Goal: Task Accomplishment & Management: Manage account settings

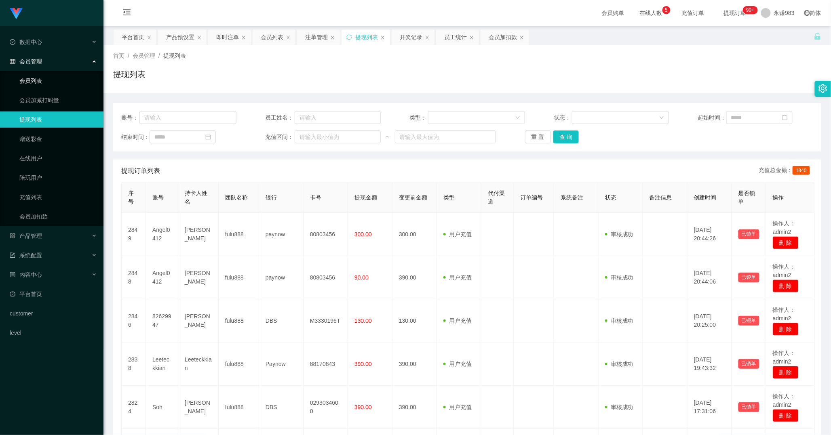
click at [48, 78] on link "会员列表" at bounding box center [58, 81] width 78 height 16
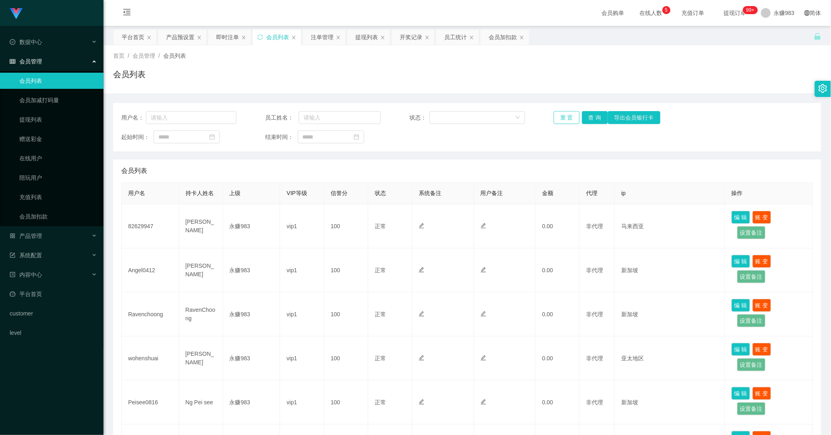
click at [567, 118] on button "重 置" at bounding box center [566, 117] width 26 height 13
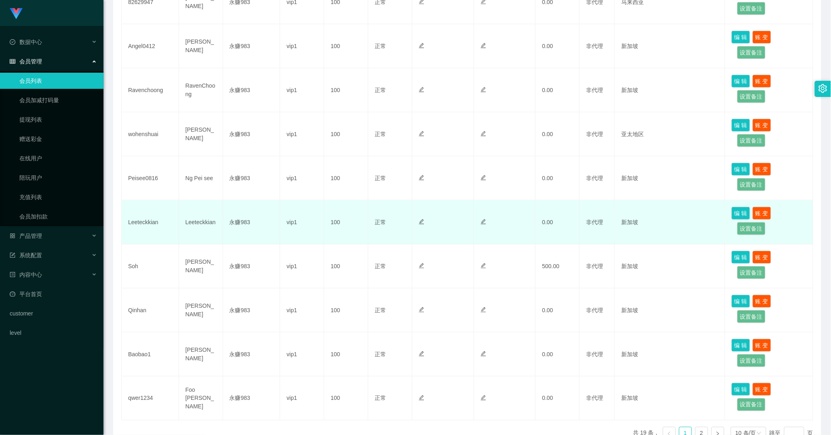
scroll to position [273, 0]
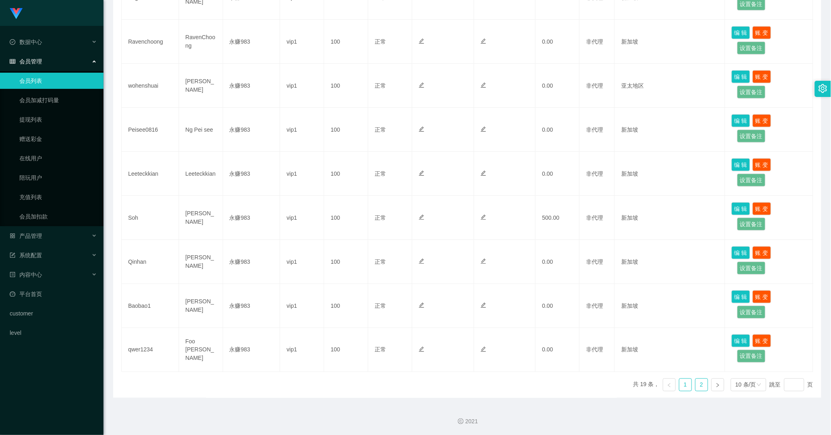
click at [695, 388] on link "2" at bounding box center [701, 385] width 12 height 12
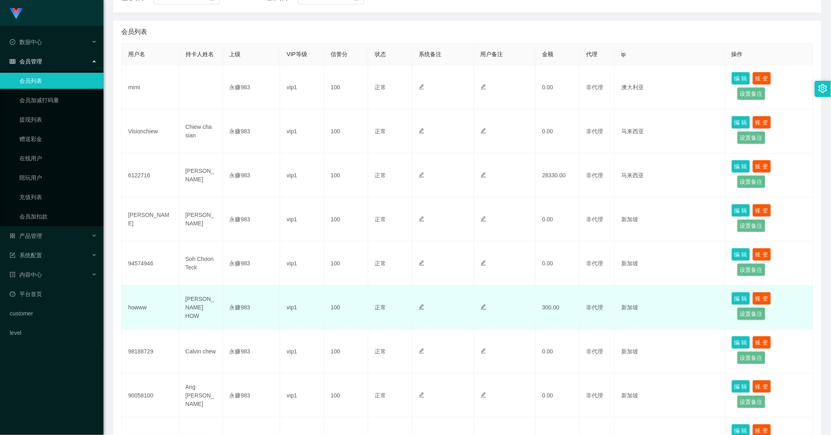
scroll to position [229, 0]
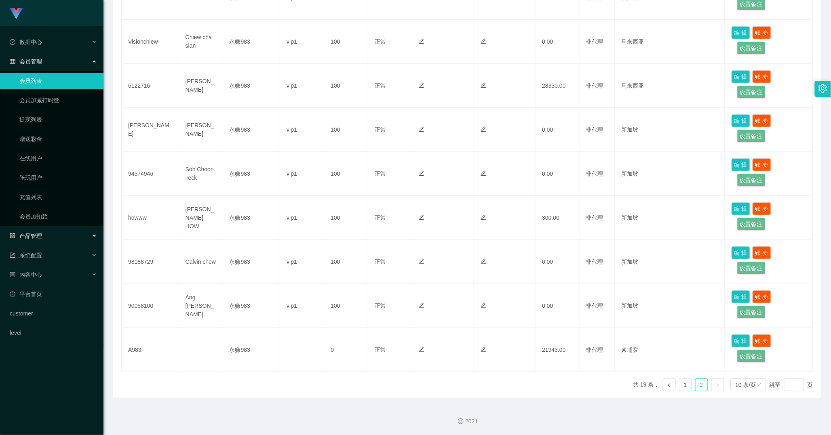
click at [42, 231] on div "产品管理" at bounding box center [51, 236] width 103 height 16
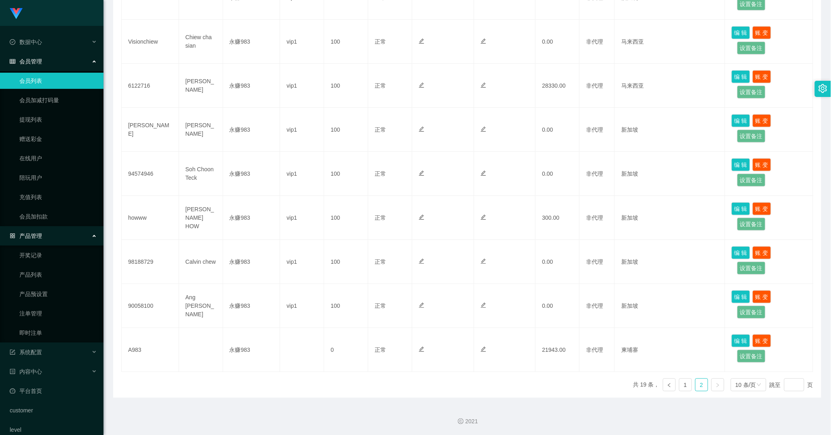
click at [53, 239] on div "产品管理" at bounding box center [51, 236] width 103 height 16
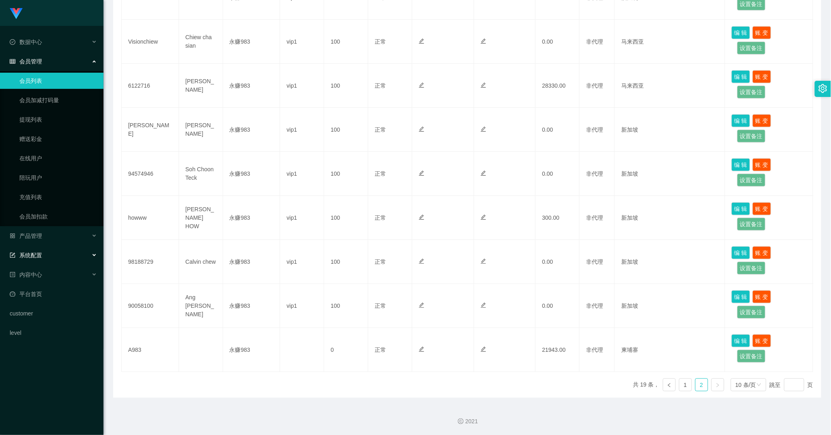
click at [36, 259] on span "系统配置" at bounding box center [26, 255] width 32 height 6
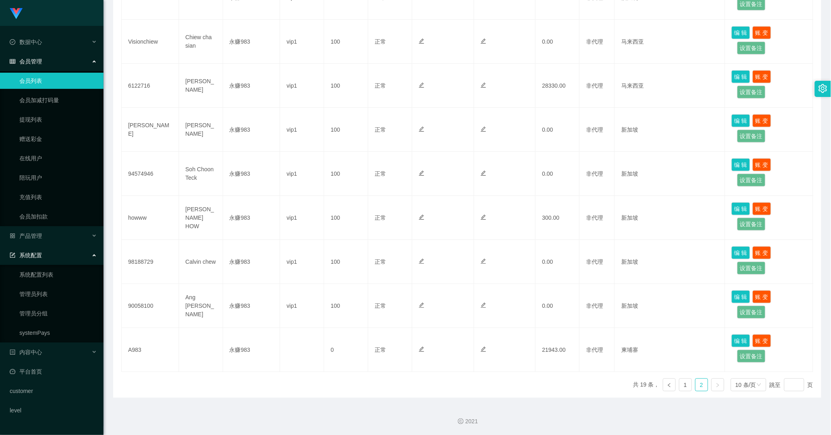
click at [44, 260] on div "系统配置" at bounding box center [51, 255] width 103 height 16
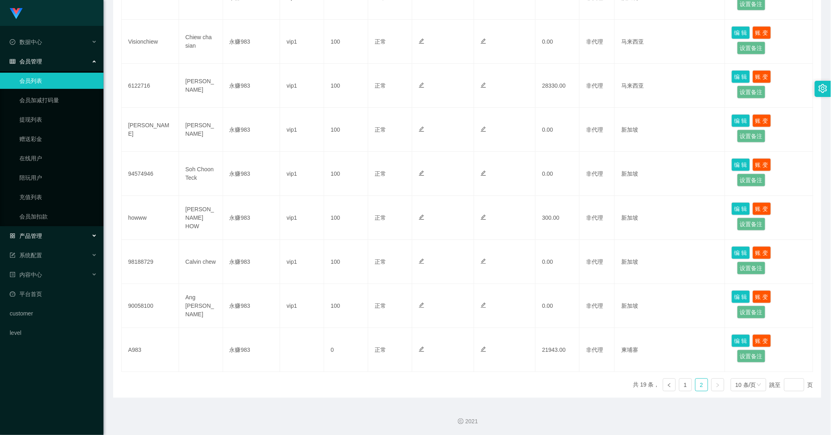
click at [37, 236] on span "产品管理" at bounding box center [26, 236] width 32 height 6
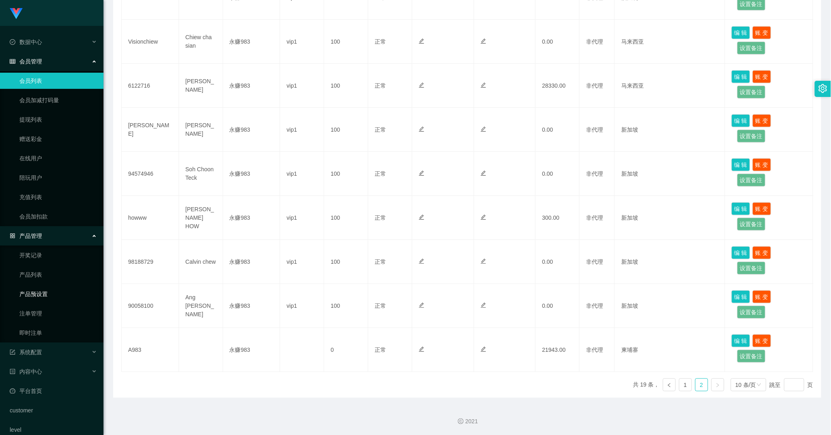
click at [42, 296] on link "产品预设置" at bounding box center [58, 294] width 78 height 16
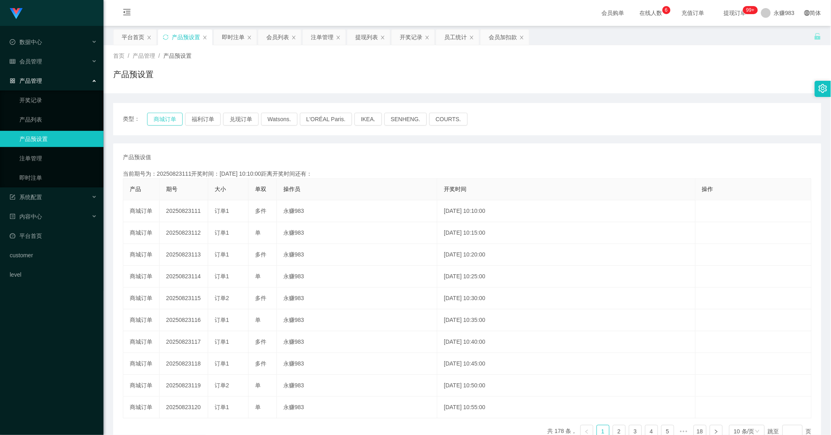
click at [164, 119] on button "商城订单" at bounding box center [165, 119] width 36 height 13
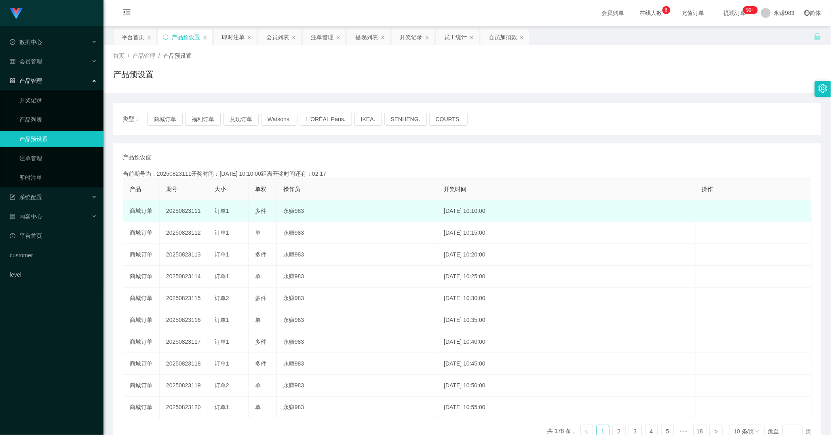
drag, startPoint x: 216, startPoint y: 210, endPoint x: 229, endPoint y: 210, distance: 13.3
click at [229, 210] on div "订单1" at bounding box center [228, 211] width 27 height 8
copy span "订单1"
click at [201, 209] on td "20250823111" at bounding box center [184, 211] width 48 height 22
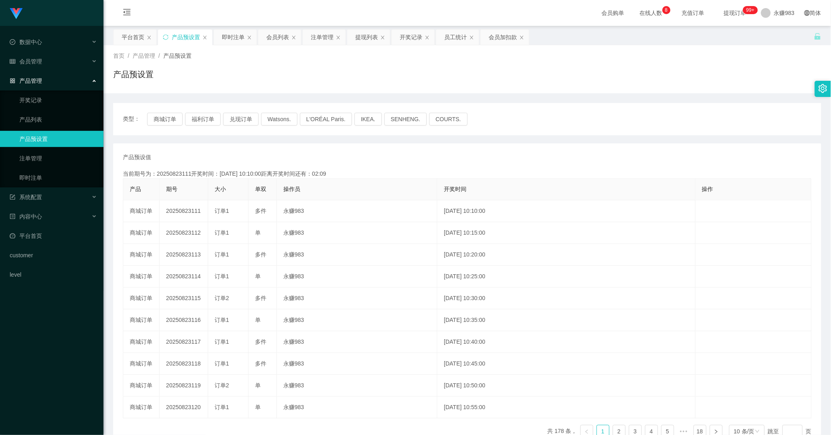
copy td "111"
click at [159, 118] on button "商城订单" at bounding box center [165, 119] width 36 height 13
click at [33, 180] on link "即时注单" at bounding box center [58, 178] width 78 height 16
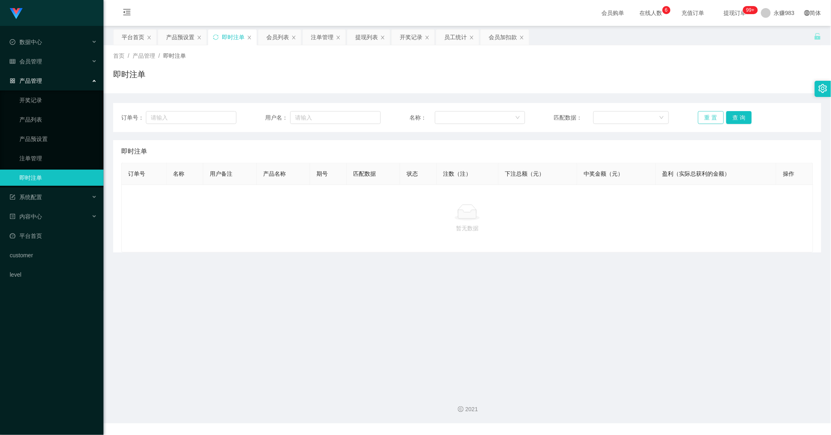
click at [705, 118] on button "重 置" at bounding box center [711, 117] width 26 height 13
click at [58, 200] on div "系统配置" at bounding box center [51, 197] width 103 height 16
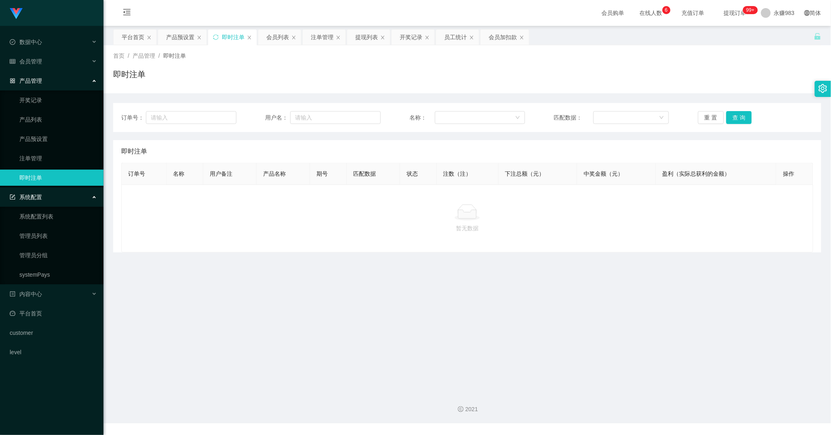
click at [52, 199] on div "系统配置" at bounding box center [51, 197] width 103 height 16
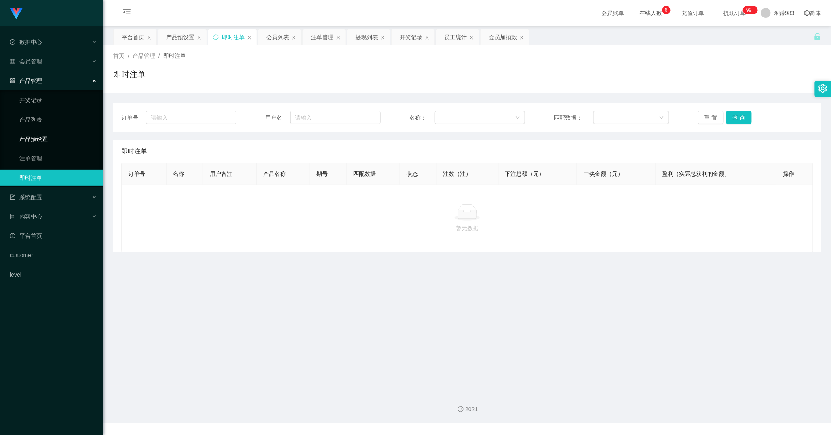
click at [42, 142] on link "产品预设置" at bounding box center [58, 139] width 78 height 16
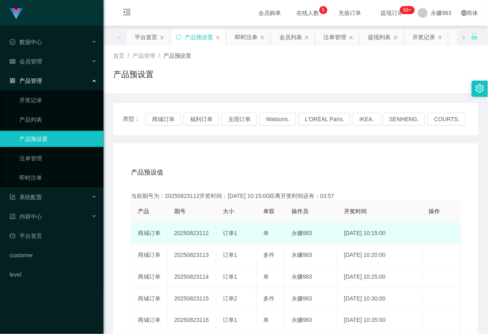
drag, startPoint x: 221, startPoint y: 232, endPoint x: 238, endPoint y: 236, distance: 17.7
click at [238, 236] on td "订单1" at bounding box center [236, 234] width 40 height 22
copy span "订单1"
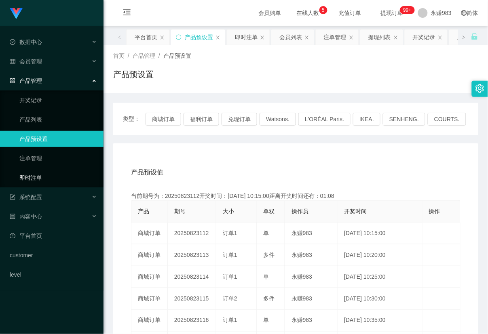
click at [42, 179] on link "即时注单" at bounding box center [58, 178] width 78 height 16
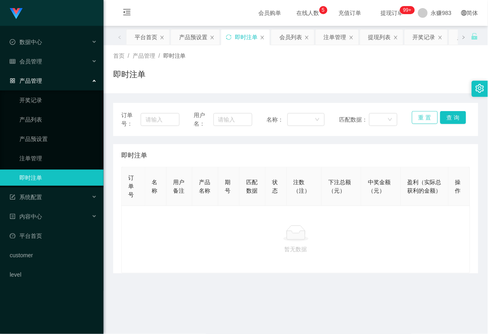
click at [419, 121] on button "重 置" at bounding box center [425, 117] width 26 height 13
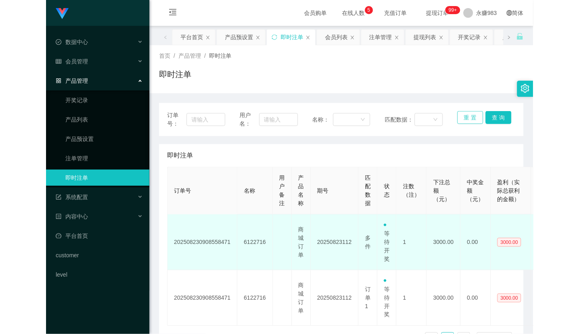
scroll to position [45, 0]
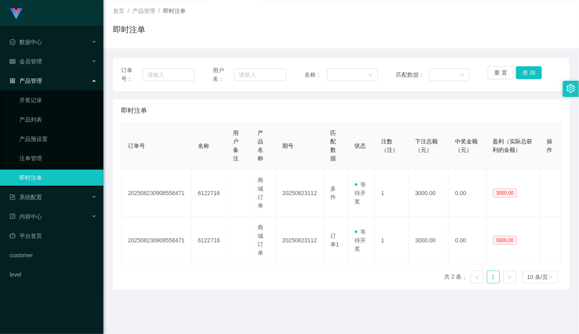
click at [63, 147] on ul "开奖记录 产品列表 产品预设置 注单管理 即时注单" at bounding box center [51, 138] width 103 height 97
click at [60, 141] on link "产品预设置" at bounding box center [58, 139] width 78 height 16
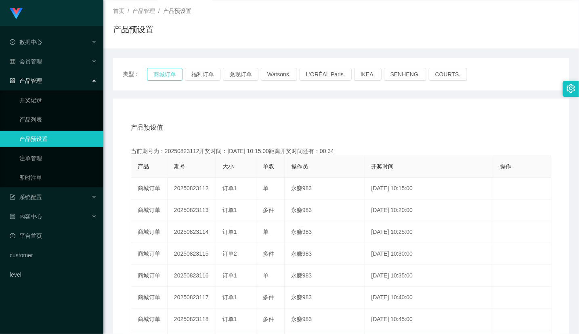
click at [160, 75] on button "商城订单" at bounding box center [165, 74] width 36 height 13
drag, startPoint x: 466, startPoint y: 128, endPoint x: 462, endPoint y: 123, distance: 7.2
click at [466, 128] on div "产品预设值 添加期号" at bounding box center [341, 127] width 421 height 23
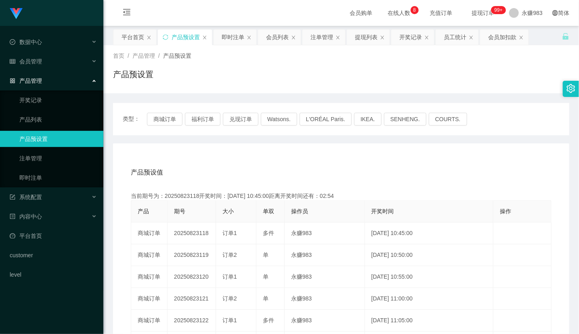
click at [36, 141] on link "产品预设置" at bounding box center [58, 139] width 78 height 16
click at [50, 146] on link "产品预设置" at bounding box center [58, 139] width 78 height 16
click at [50, 138] on link "产品预设置" at bounding box center [58, 139] width 78 height 16
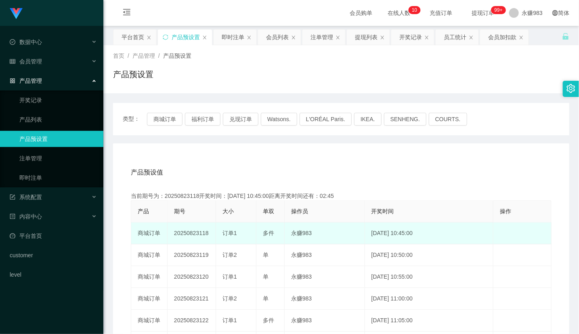
drag, startPoint x: 198, startPoint y: 231, endPoint x: 211, endPoint y: 232, distance: 13.0
click at [211, 232] on td "20250823118" at bounding box center [192, 234] width 48 height 22
copy td "118"
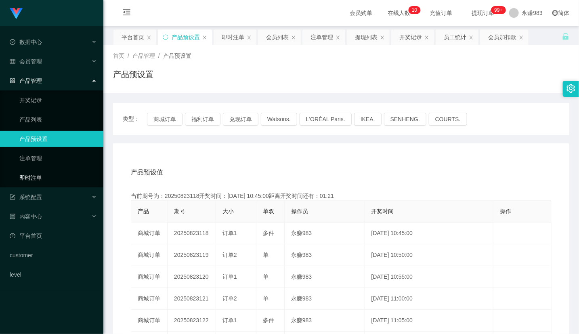
click at [45, 181] on link "即时注单" at bounding box center [58, 178] width 78 height 16
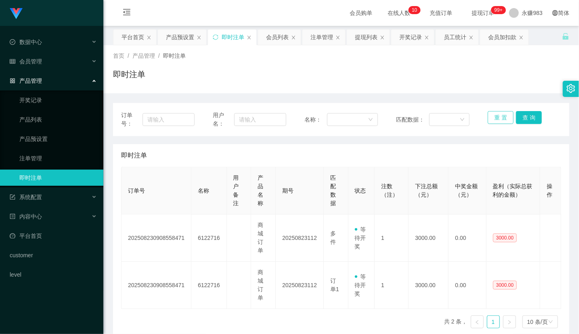
click at [503, 114] on button "重 置" at bounding box center [501, 117] width 26 height 13
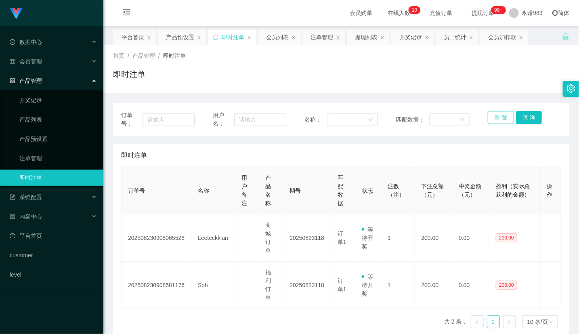
scroll to position [89, 0]
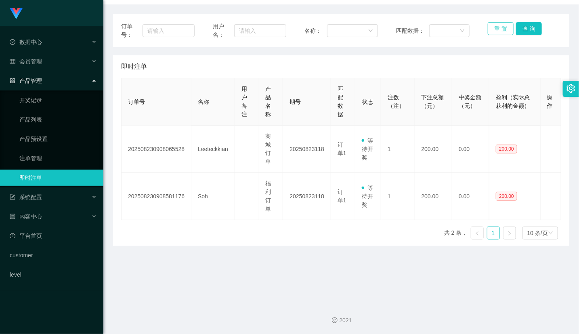
click at [494, 30] on button "重 置" at bounding box center [501, 28] width 26 height 13
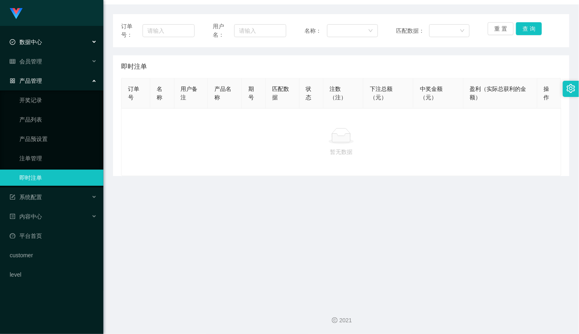
click at [42, 40] on div "数据中心" at bounding box center [51, 42] width 103 height 16
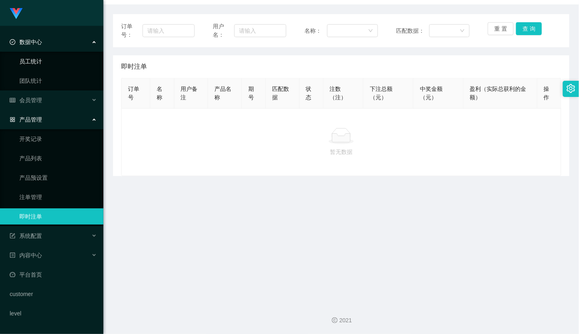
click at [34, 61] on link "员工统计" at bounding box center [58, 61] width 78 height 16
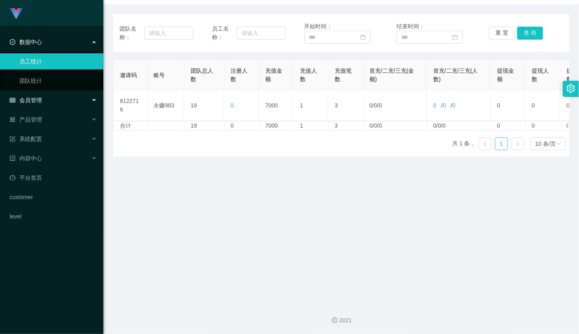
click at [40, 104] on div "会员管理" at bounding box center [51, 100] width 103 height 16
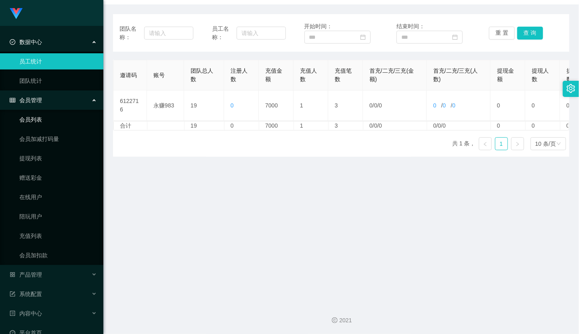
click at [38, 118] on link "会员列表" at bounding box center [58, 120] width 78 height 16
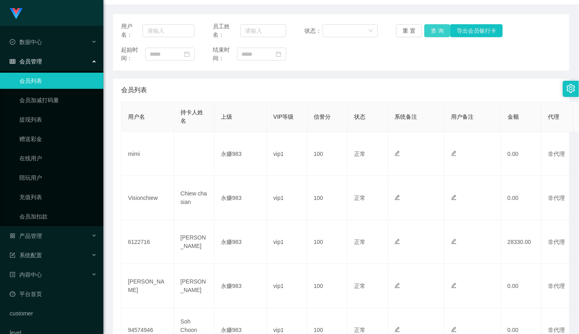
click at [434, 34] on button "查 询" at bounding box center [438, 30] width 26 height 13
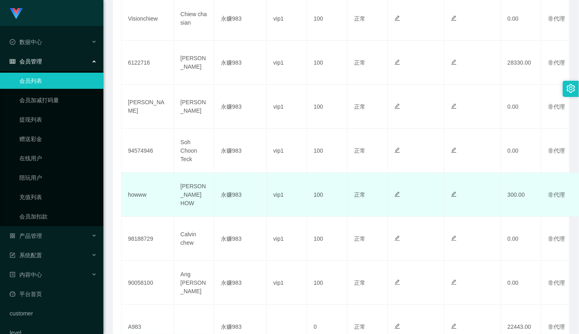
scroll to position [346, 0]
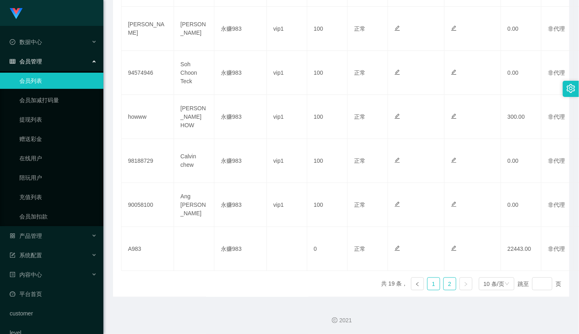
click at [428, 287] on link "1" at bounding box center [434, 284] width 12 height 12
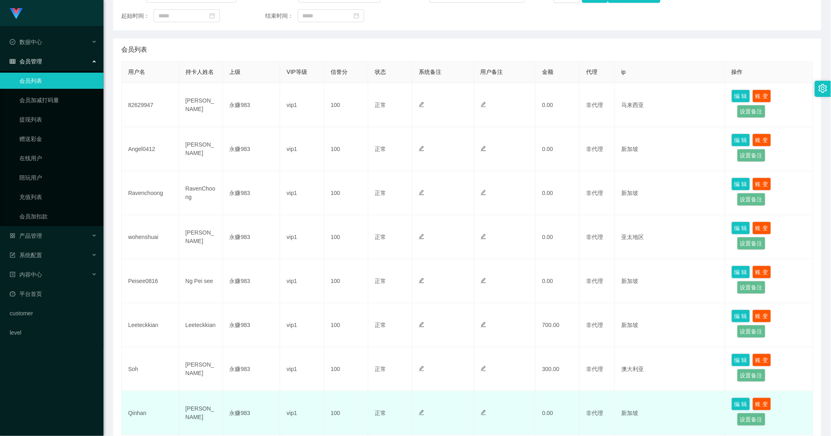
scroll to position [272, 0]
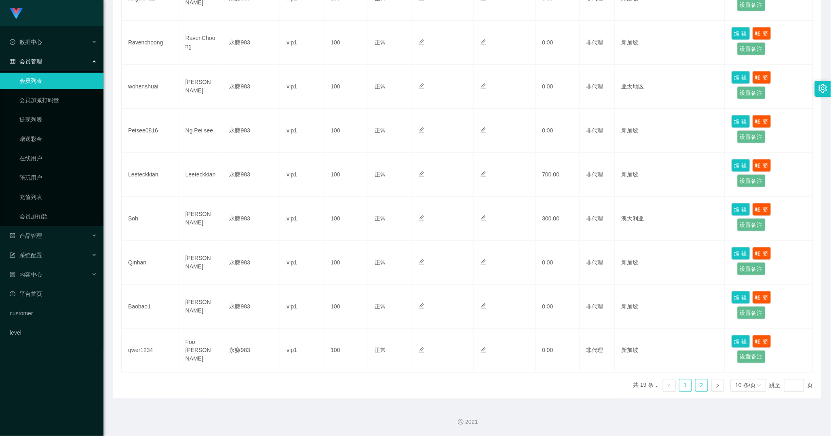
click at [695, 389] on link "2" at bounding box center [701, 386] width 12 height 12
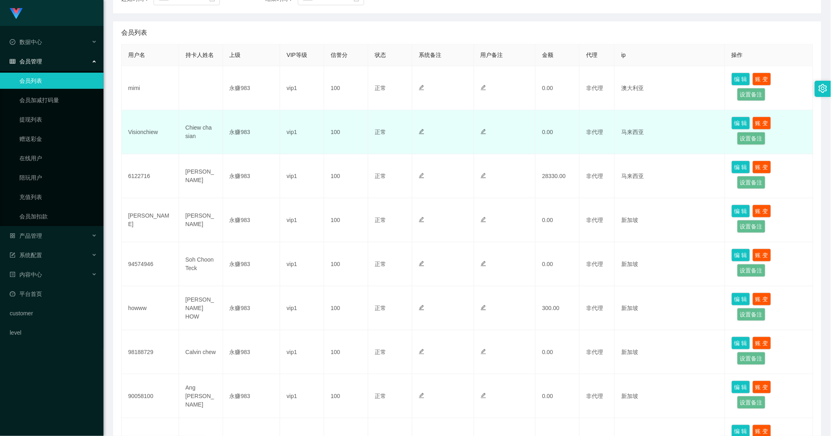
scroll to position [228, 0]
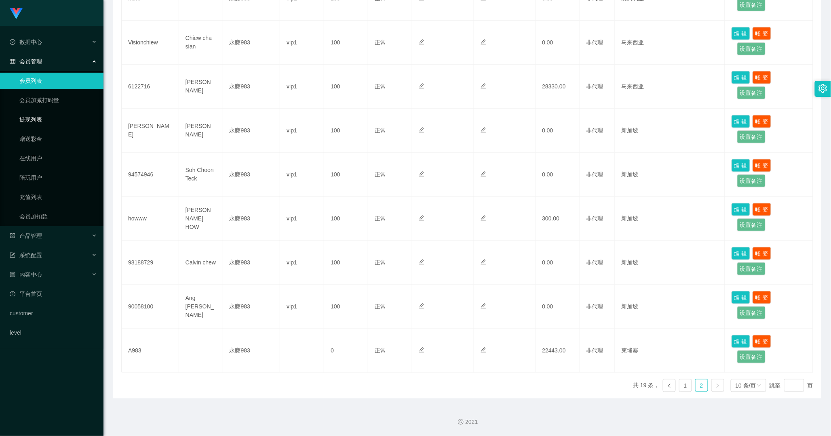
click at [31, 122] on link "提现列表" at bounding box center [58, 120] width 78 height 16
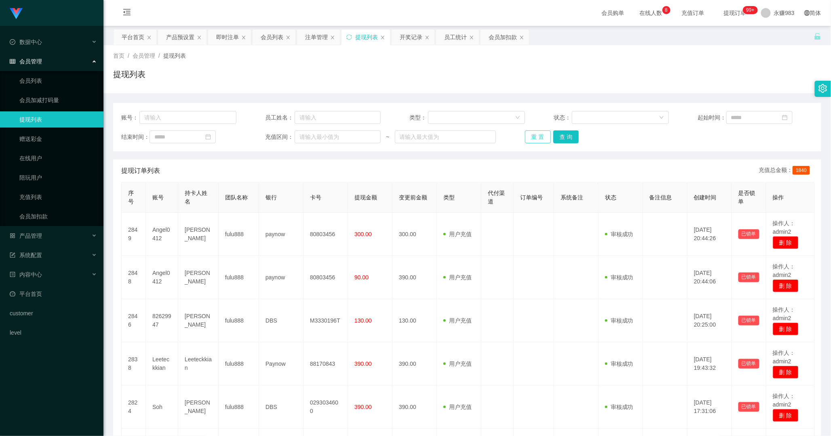
click at [533, 136] on button "重 置" at bounding box center [538, 136] width 26 height 13
click at [537, 139] on button "重 置" at bounding box center [538, 136] width 26 height 13
click at [34, 82] on link "会员列表" at bounding box center [58, 81] width 78 height 16
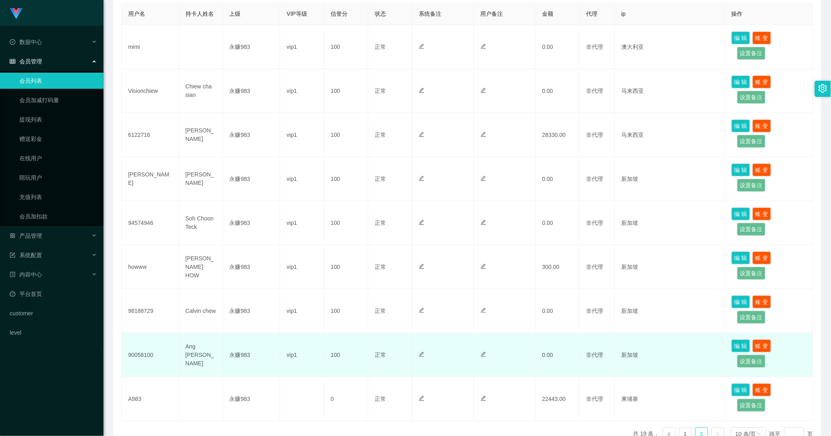
scroll to position [224, 0]
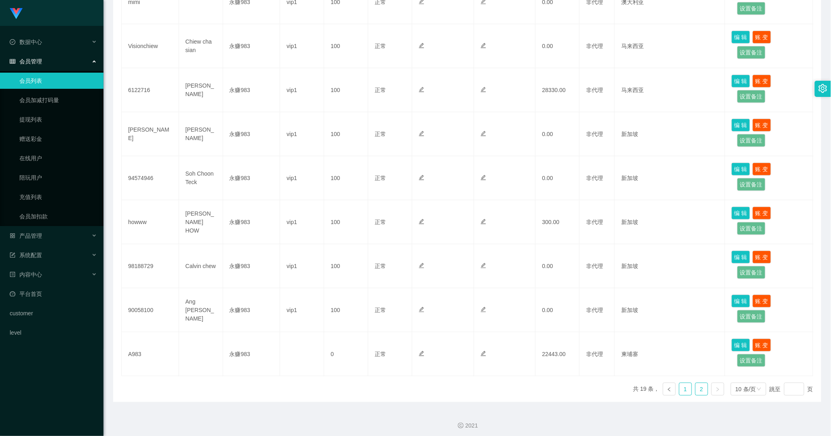
click at [682, 391] on link "1" at bounding box center [685, 389] width 12 height 12
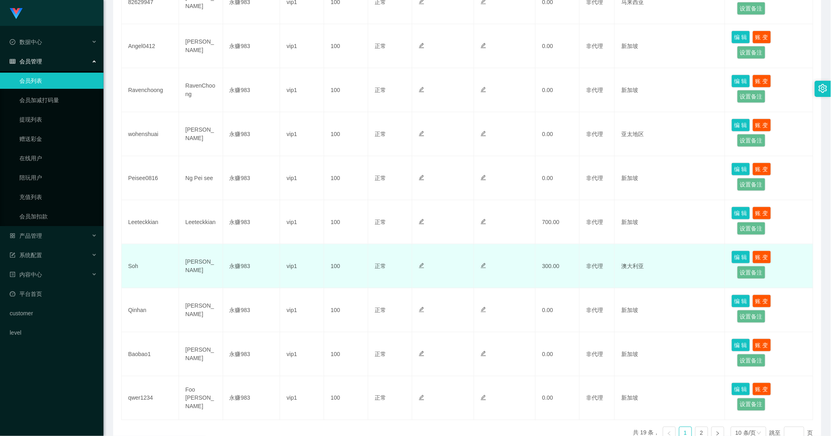
click at [131, 268] on td "Soh" at bounding box center [150, 266] width 57 height 44
copy td "Soh"
